Goal: Check status: Check status

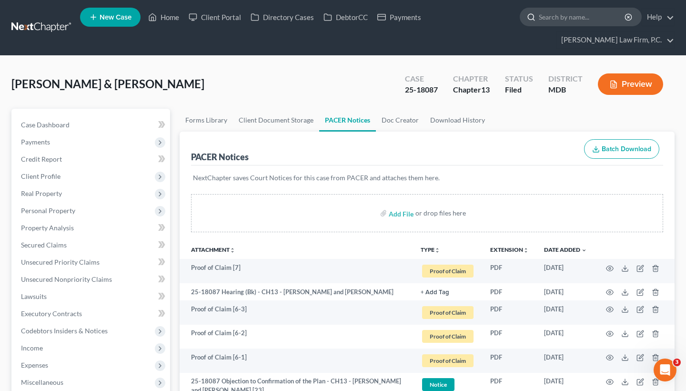
click at [591, 24] on input "search" at bounding box center [582, 17] width 87 height 18
paste input "[PERSON_NAME]"
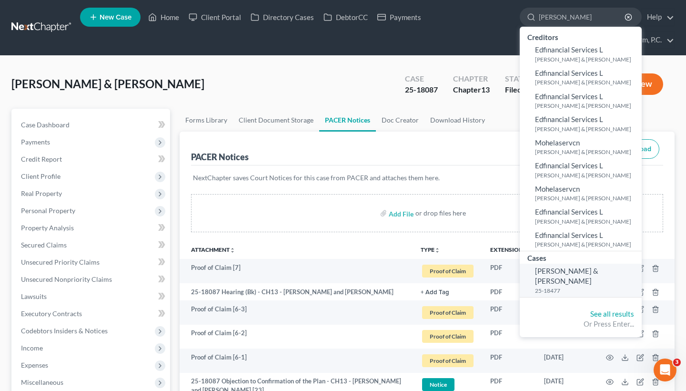
type input "[PERSON_NAME]"
click at [560, 286] on small "25-18477" at bounding box center [587, 290] width 104 height 8
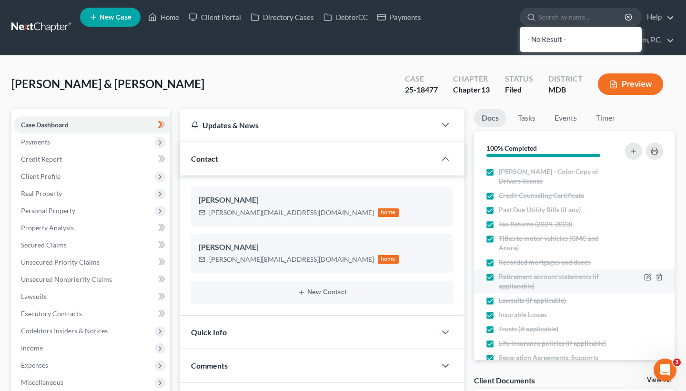
click at [554, 272] on span "Retirement account statements (if appliacable)" at bounding box center [558, 281] width 118 height 19
click at [509, 272] on input "Retirement account statements (if appliacable)" at bounding box center [506, 275] width 6 height 6
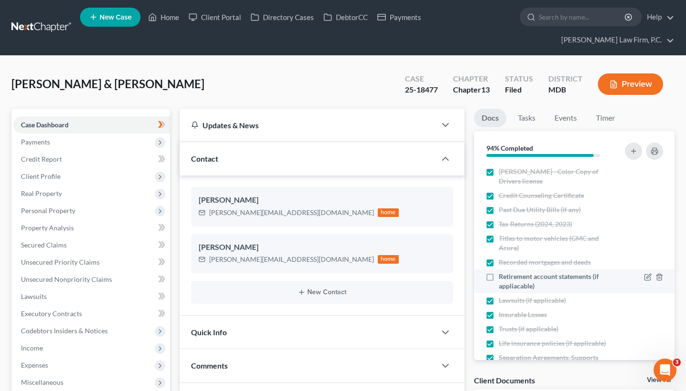
click at [501, 272] on span "Retirement account statements (if appliacable)" at bounding box center [558, 281] width 118 height 19
click at [503, 272] on input "Retirement account statements (if appliacable)" at bounding box center [506, 275] width 6 height 6
checkbox input "true"
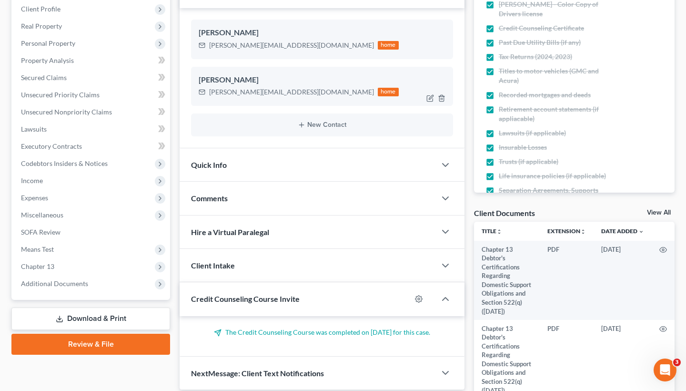
scroll to position [235, 0]
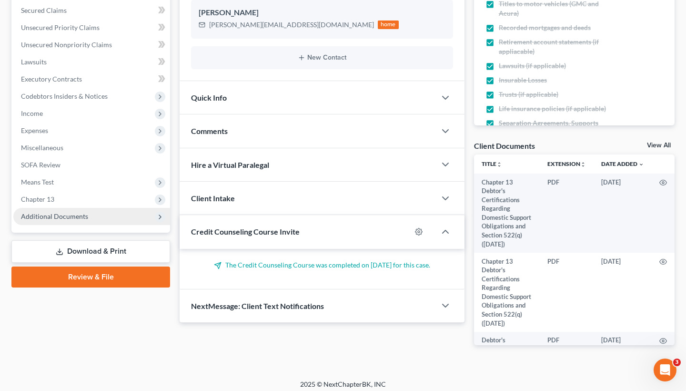
click at [103, 223] on span "Additional Documents" at bounding box center [91, 216] width 157 height 17
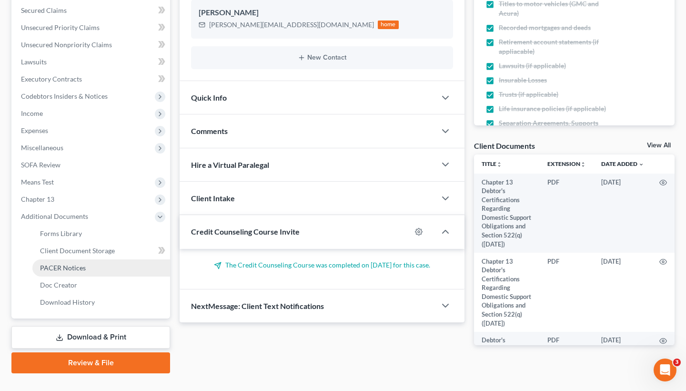
click at [83, 264] on span "PACER Notices" at bounding box center [63, 268] width 46 height 8
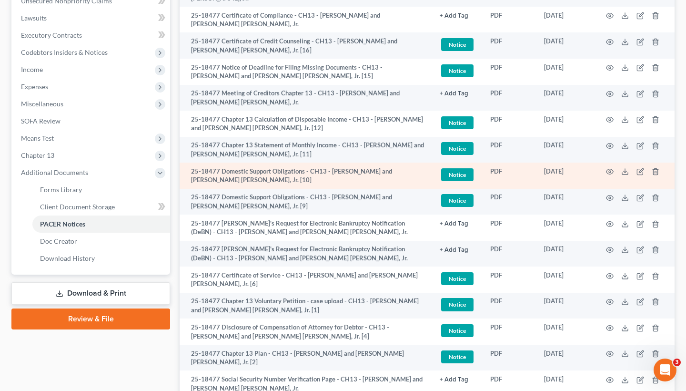
scroll to position [280, 0]
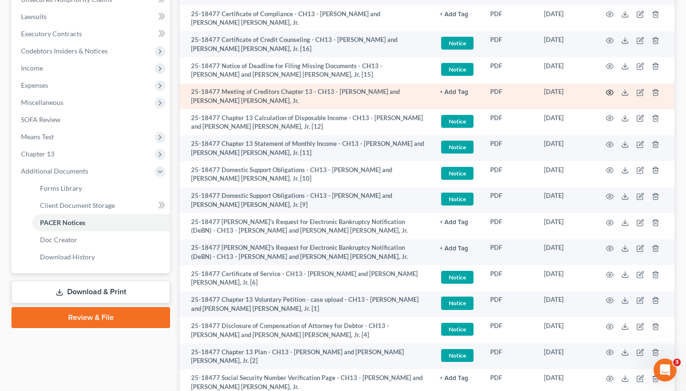
click at [609, 92] on icon "button" at bounding box center [610, 93] width 8 height 8
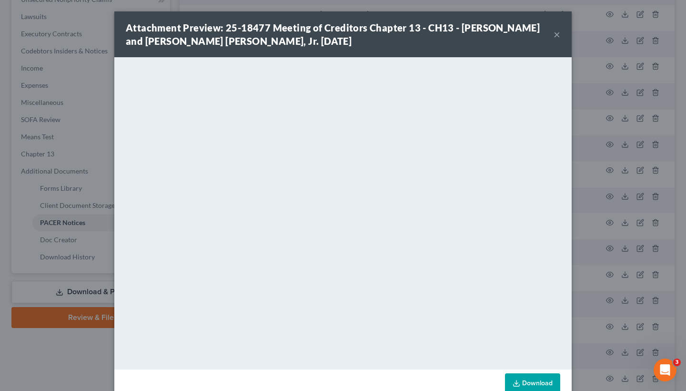
click at [559, 35] on button "×" at bounding box center [557, 34] width 7 height 11
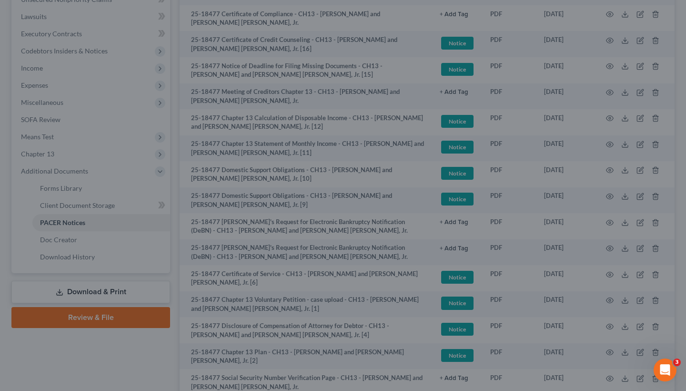
click at [532, 51] on button "×" at bounding box center [530, 56] width 6 height 10
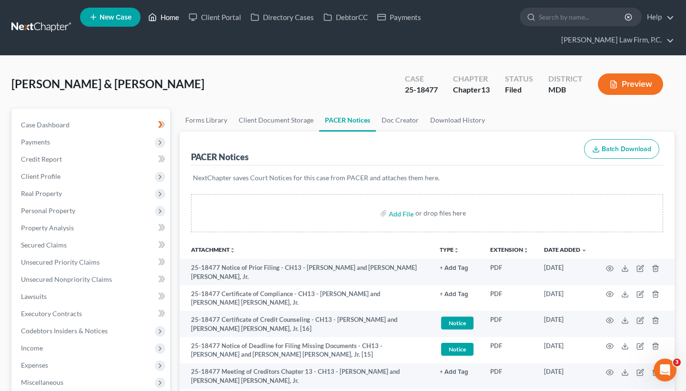
scroll to position [0, 0]
click at [169, 18] on link "Home" at bounding box center [163, 17] width 41 height 17
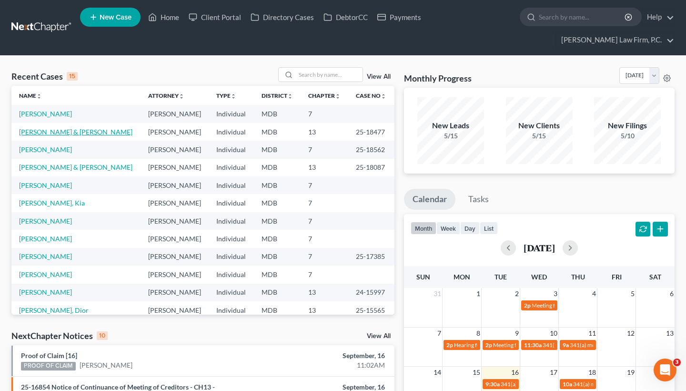
click at [53, 134] on link "[PERSON_NAME] & [PERSON_NAME]" at bounding box center [75, 132] width 113 height 8
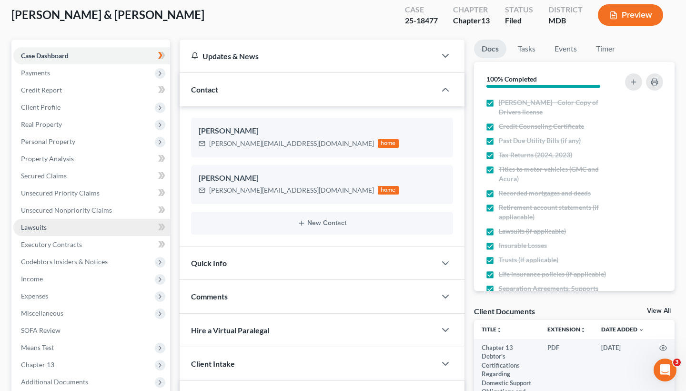
scroll to position [201, 0]
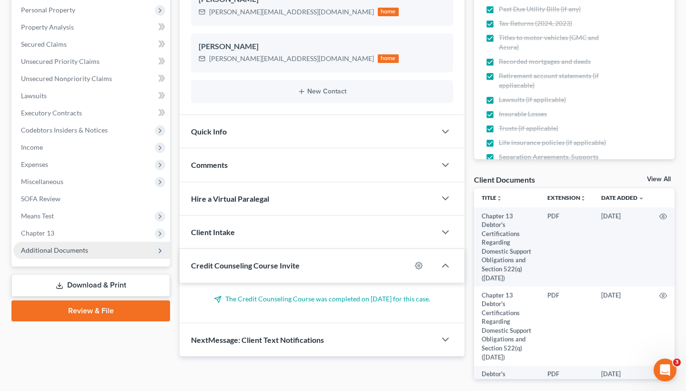
click at [63, 255] on span "Additional Documents" at bounding box center [91, 250] width 157 height 17
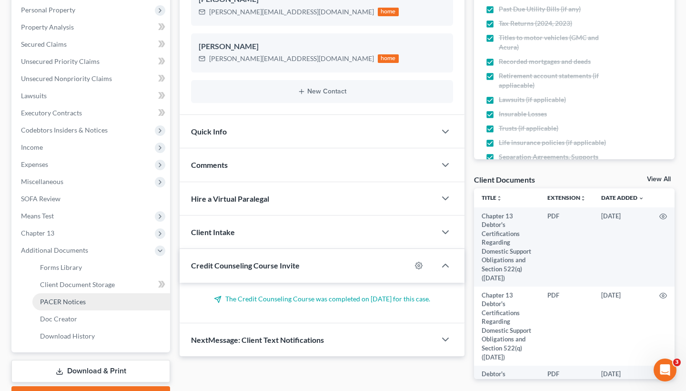
drag, startPoint x: 66, startPoint y: 287, endPoint x: 63, endPoint y: 304, distance: 16.4
click at [63, 304] on ul "Forms Library Client Document Storage PACER Notices Doc Form Fields Doc Creator…" at bounding box center [91, 302] width 157 height 86
click at [63, 304] on span "PACER Notices" at bounding box center [63, 301] width 46 height 8
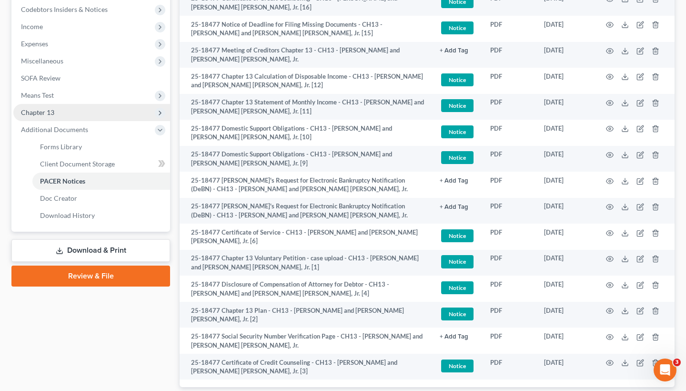
scroll to position [322, 0]
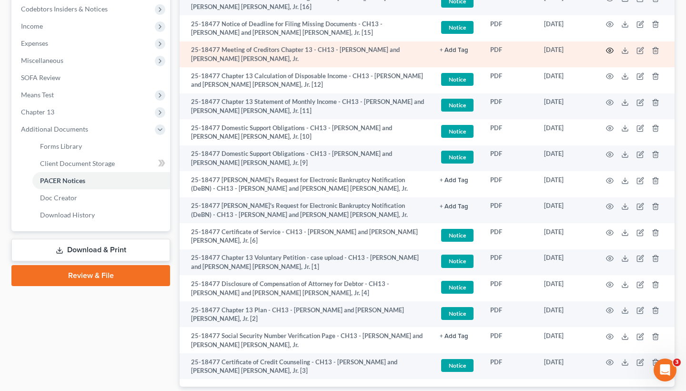
click at [607, 49] on icon "button" at bounding box center [610, 50] width 7 height 5
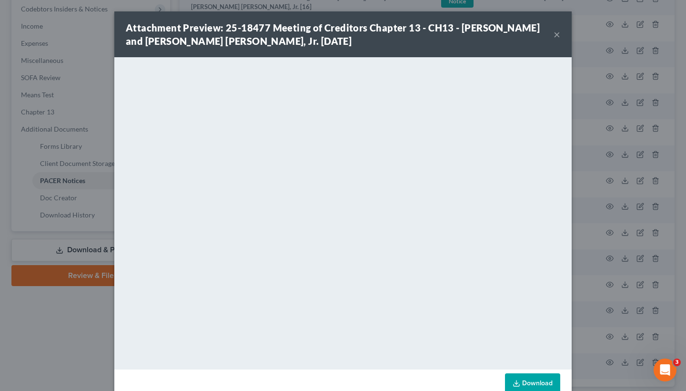
click at [556, 34] on button "×" at bounding box center [557, 34] width 7 height 11
